Goal: Information Seeking & Learning: Learn about a topic

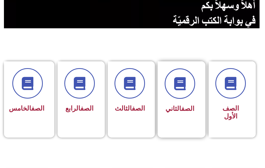
scroll to position [131, 0]
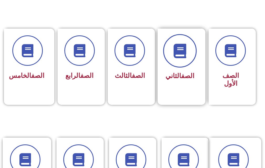
click at [186, 61] on span at bounding box center [180, 51] width 34 height 34
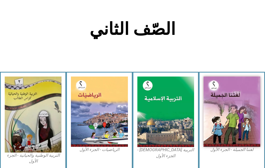
scroll to position [100, 0]
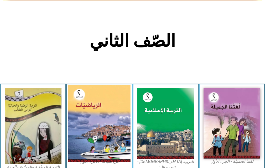
click at [101, 131] on img at bounding box center [99, 124] width 63 height 78
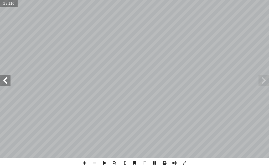
click at [6, 83] on span at bounding box center [5, 80] width 11 height 11
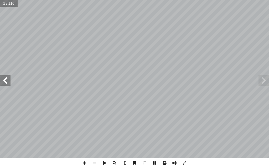
click at [6, 83] on span at bounding box center [5, 80] width 11 height 11
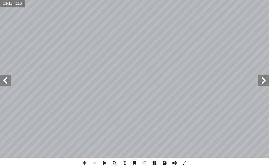
click at [7, 83] on span at bounding box center [5, 80] width 11 height 11
click at [84, 164] on span at bounding box center [85, 163] width 10 height 10
click at [87, 164] on span at bounding box center [85, 163] width 10 height 10
click at [86, 164] on span at bounding box center [85, 163] width 10 height 10
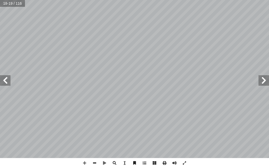
click at [94, 163] on span at bounding box center [95, 163] width 10 height 10
click at [2, 81] on span at bounding box center [5, 80] width 11 height 11
click at [85, 164] on span at bounding box center [85, 163] width 10 height 10
click at [86, 162] on span at bounding box center [85, 163] width 10 height 10
click at [168, 167] on div "١٦ : ُ ل ِ م ْ ك أ ا جـ) ٌ عداد أ ا هي ٨ ، ٦ ، ٤ ، 2 ، ٠ : ُ عداد أ � ال ٌ عداد…" at bounding box center [134, 84] width 269 height 168
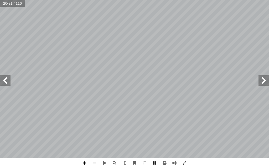
drag, startPoint x: 82, startPoint y: 163, endPoint x: 89, endPoint y: 160, distance: 7.4
click at [83, 163] on span at bounding box center [85, 163] width 10 height 10
click at [7, 83] on span at bounding box center [5, 80] width 11 height 11
